Goal: Find specific page/section: Find specific page/section

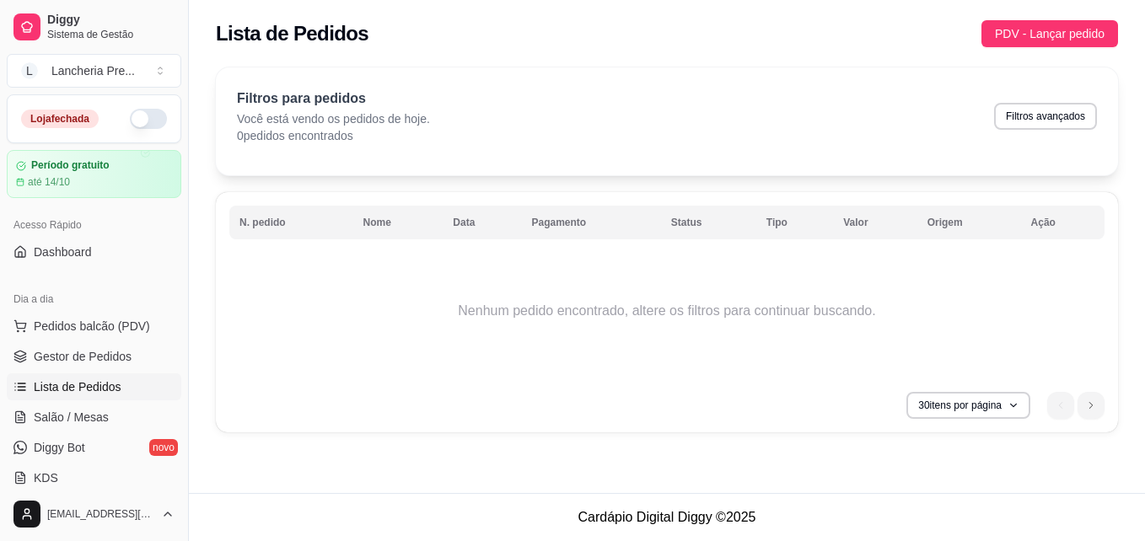
click at [130, 116] on button "button" at bounding box center [148, 119] width 37 height 20
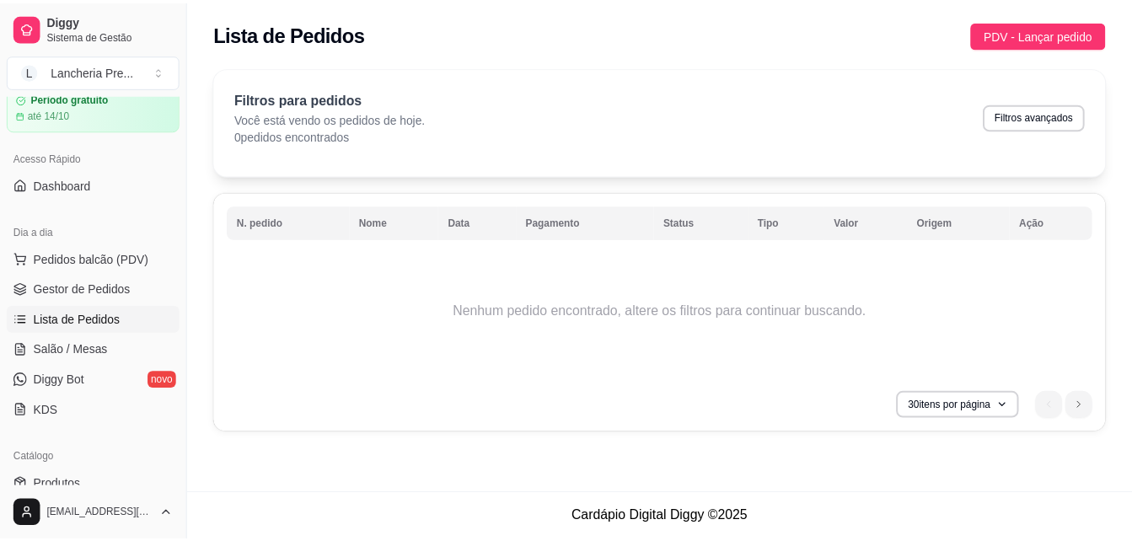
scroll to position [101, 0]
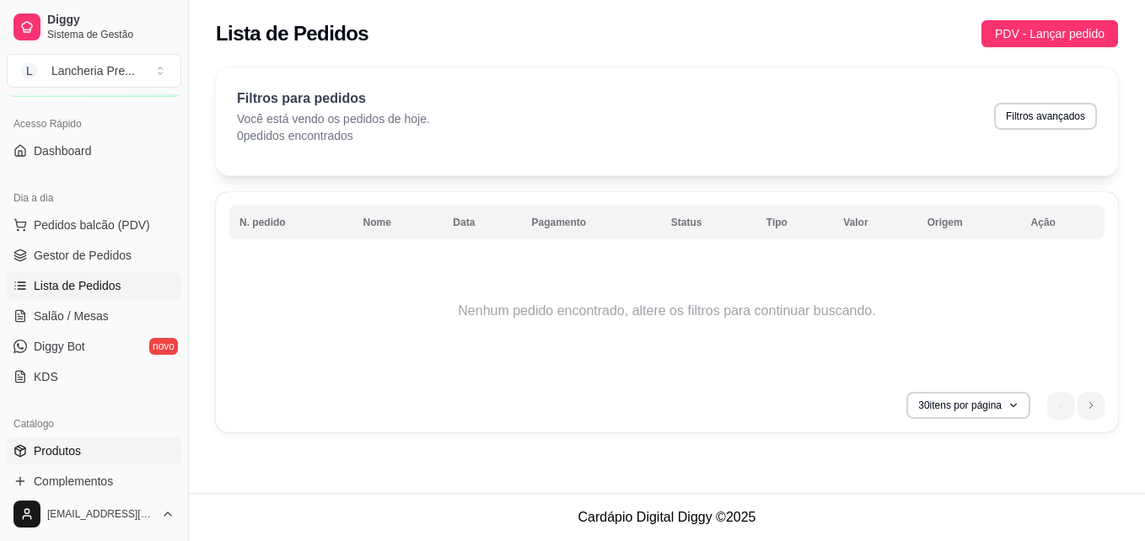
click at [108, 445] on link "Produtos" at bounding box center [94, 451] width 175 height 27
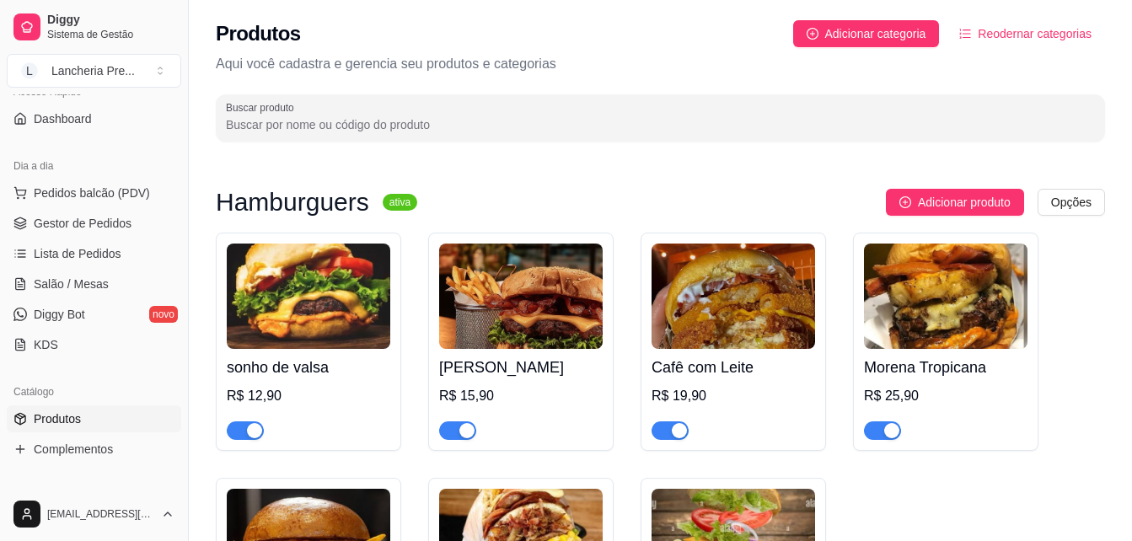
scroll to position [135, 0]
click at [997, 487] on div "sonho de valsa R$ 12,90 Sarará Burguer R$ 15,90 Cafê com Leite R$ 19,90 Morena …" at bounding box center [660, 476] width 889 height 487
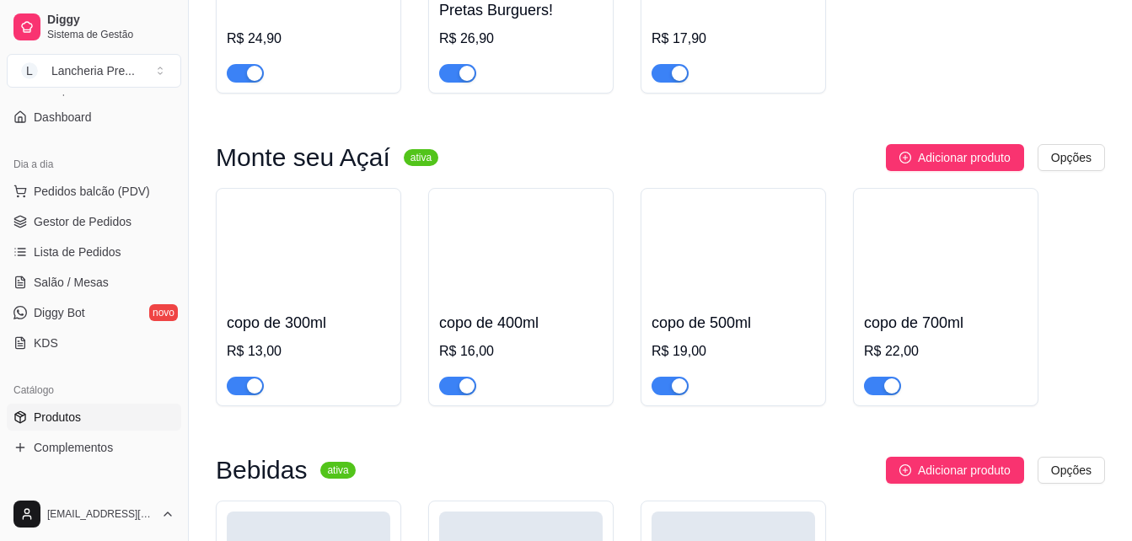
scroll to position [675, 0]
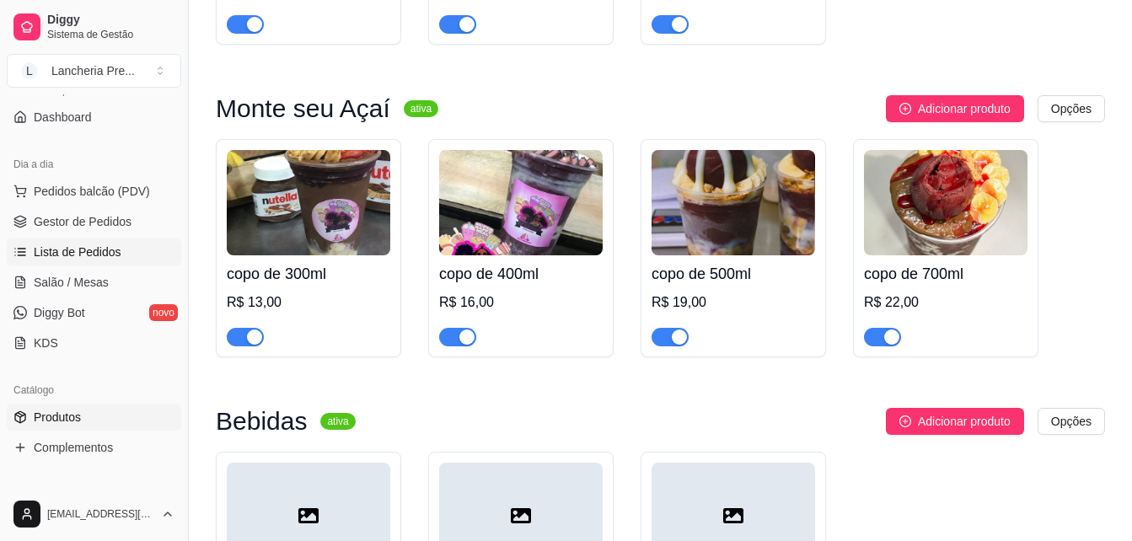
click at [153, 255] on link "Lista de Pedidos" at bounding box center [94, 252] width 175 height 27
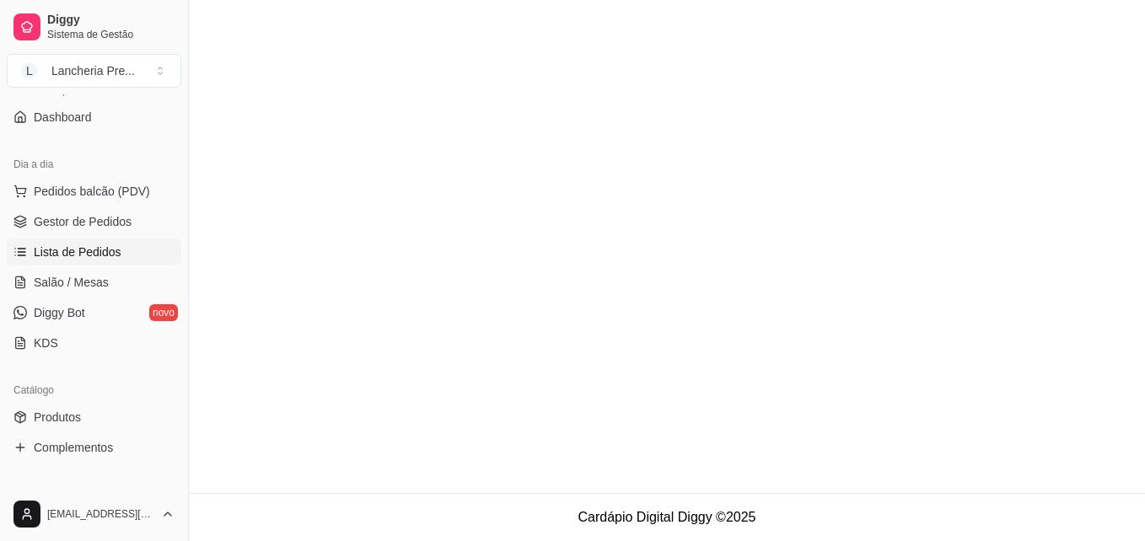
click at [153, 255] on link "Lista de Pedidos" at bounding box center [94, 252] width 175 height 27
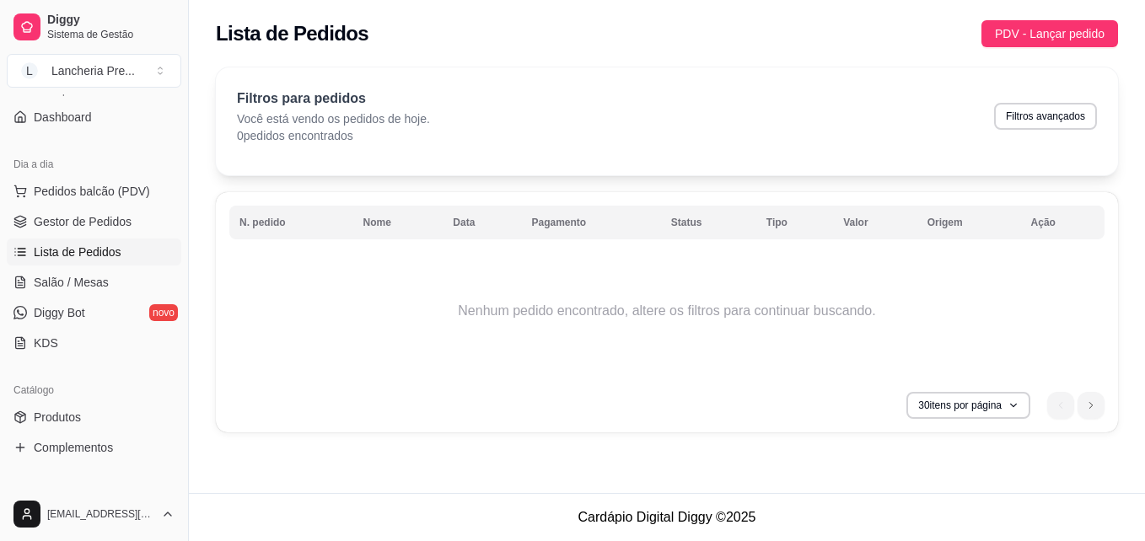
click at [153, 255] on link "Lista de Pedidos" at bounding box center [94, 252] width 175 height 27
click at [99, 322] on link "Diggy Bot novo" at bounding box center [94, 312] width 175 height 27
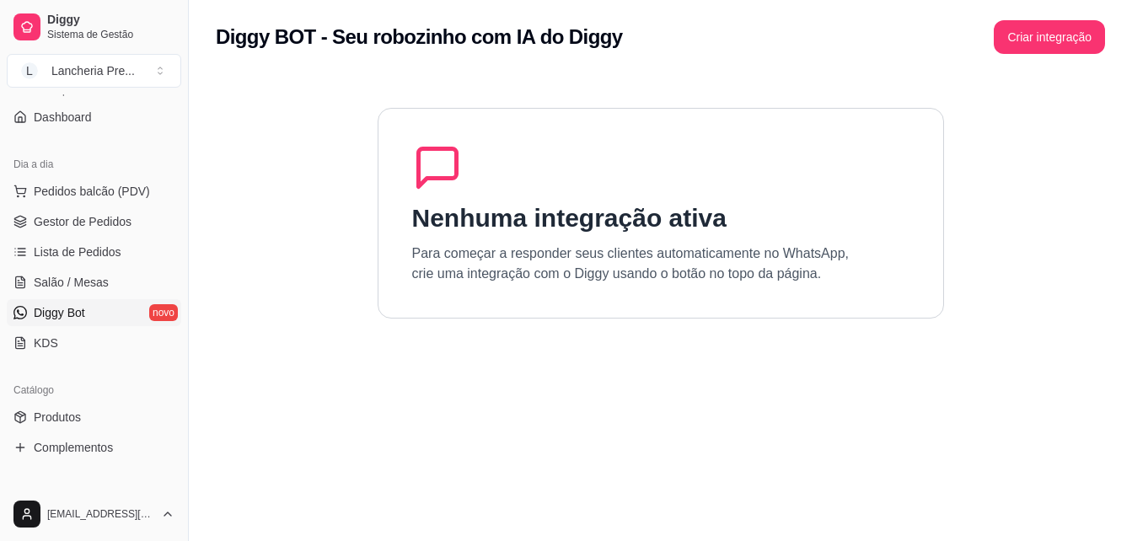
click at [99, 322] on link "Diggy Bot novo" at bounding box center [94, 312] width 175 height 27
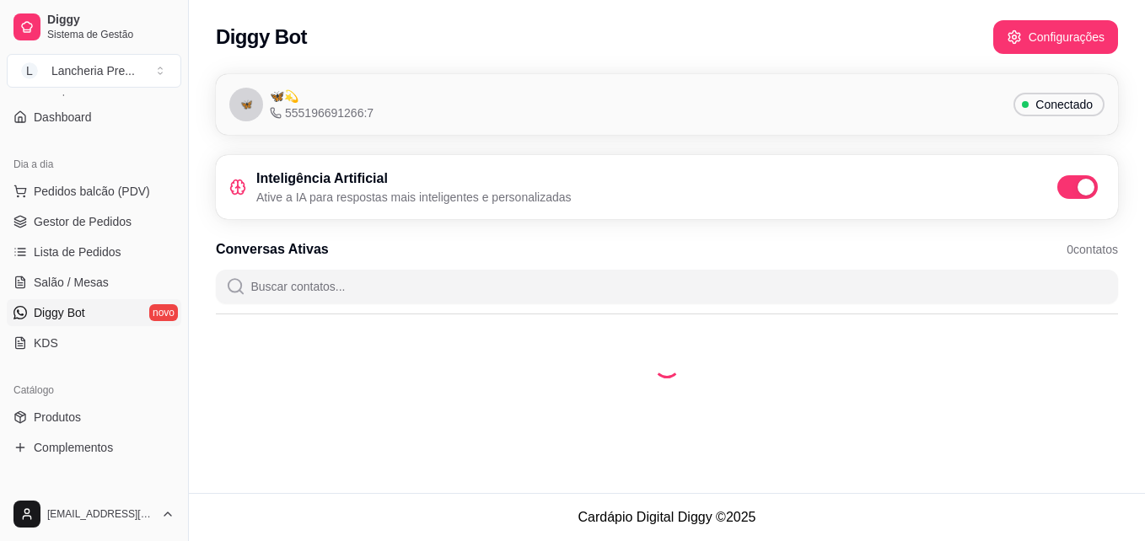
drag, startPoint x: 99, startPoint y: 322, endPoint x: 268, endPoint y: -62, distance: 419.8
click at [268, 0] on html "Diggy Sistema de Gestão L Lancheria Pre ... Loja aberta Período gratuito até 14…" at bounding box center [572, 270] width 1145 height 541
